Goal: Task Accomplishment & Management: Manage account settings

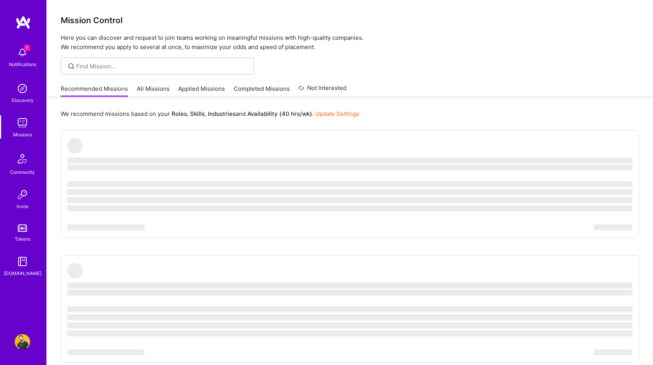
click at [199, 87] on link "Applied Missions" at bounding box center [201, 91] width 47 height 13
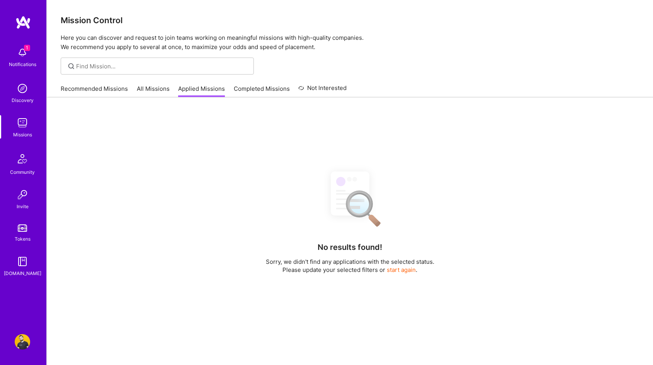
click at [33, 61] on div "Notifications" at bounding box center [22, 64] width 27 height 8
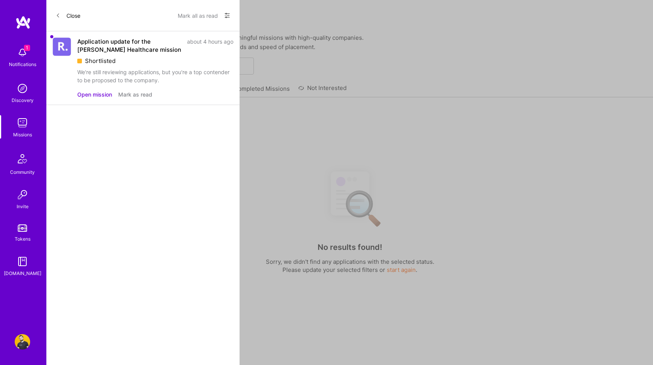
click at [100, 92] on button "Open mission" at bounding box center [94, 94] width 35 height 8
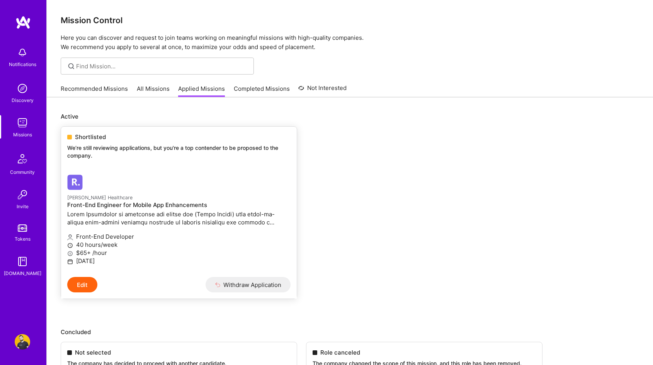
click at [156, 143] on div "Shortlisted We’re still reviewing applications, but you're a top contender to b…" at bounding box center [179, 148] width 236 height 42
click at [160, 94] on link "All Missions" at bounding box center [153, 91] width 33 height 13
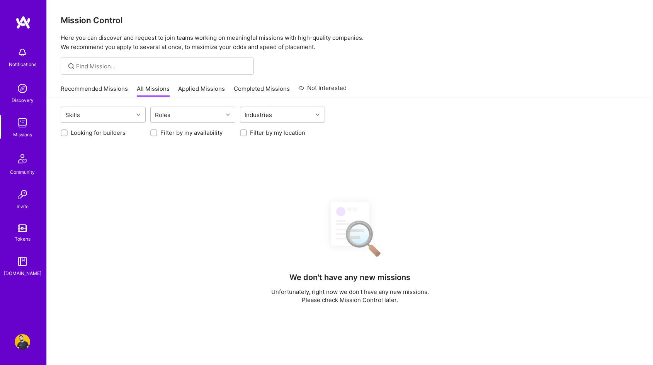
click at [209, 87] on link "Applied Missions" at bounding box center [201, 91] width 47 height 13
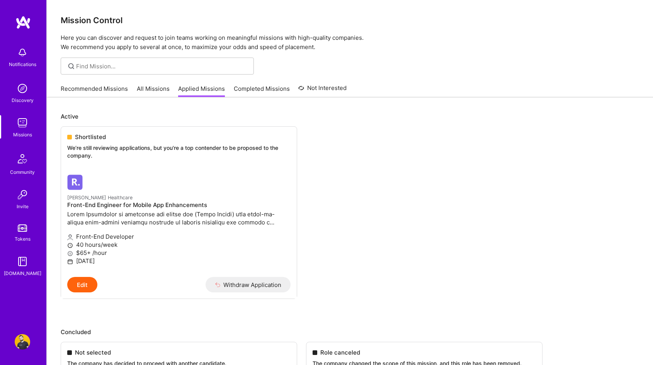
click at [145, 88] on link "All Missions" at bounding box center [153, 91] width 33 height 13
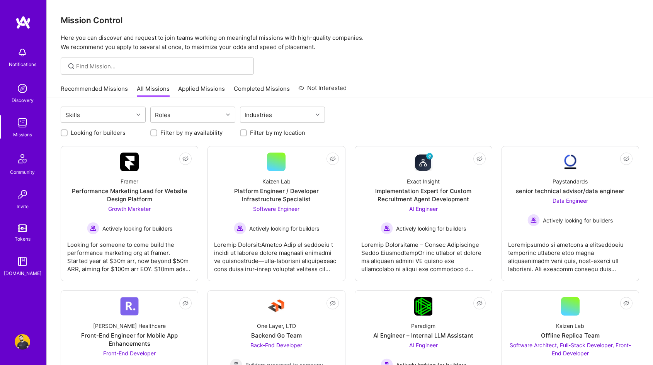
click at [190, 87] on link "Applied Missions" at bounding box center [201, 91] width 47 height 13
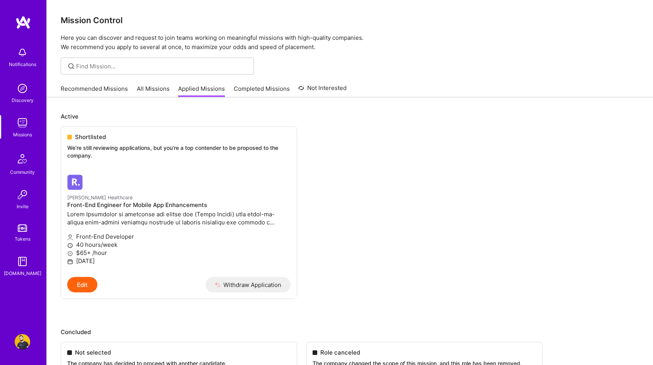
click at [155, 88] on link "All Missions" at bounding box center [153, 91] width 33 height 13
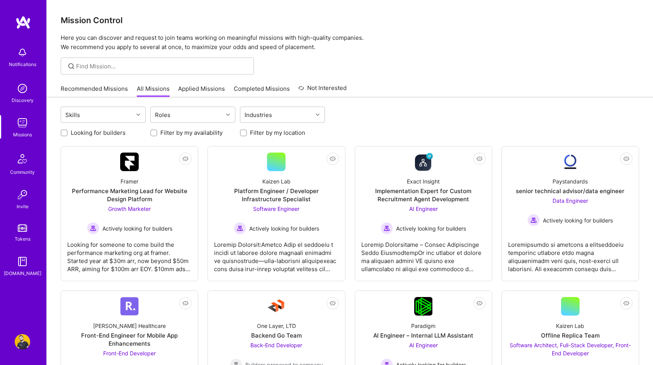
click at [193, 80] on div "Recommended Missions All Missions Applied Missions Completed Missions Not Inter…" at bounding box center [204, 88] width 286 height 17
click at [191, 89] on link "Applied Missions" at bounding box center [201, 91] width 47 height 13
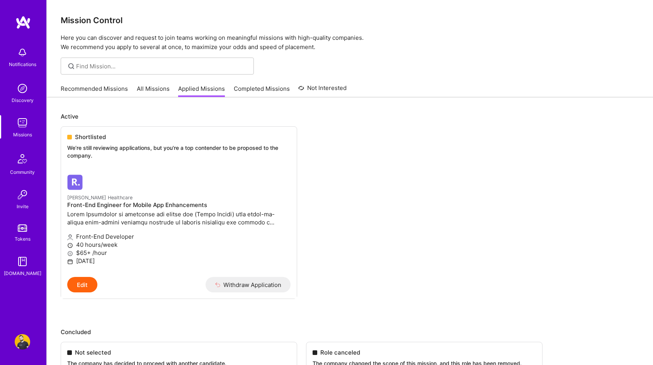
click at [177, 112] on p "Active" at bounding box center [350, 116] width 578 height 8
click at [167, 90] on link "All Missions" at bounding box center [153, 91] width 33 height 13
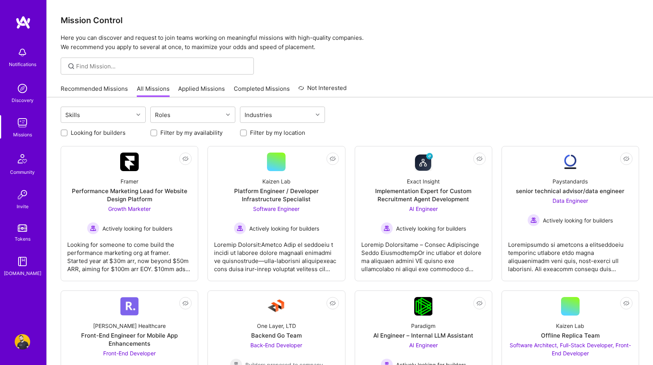
click at [205, 96] on link "Applied Missions" at bounding box center [201, 91] width 47 height 13
